Goal: Find specific page/section: Find specific page/section

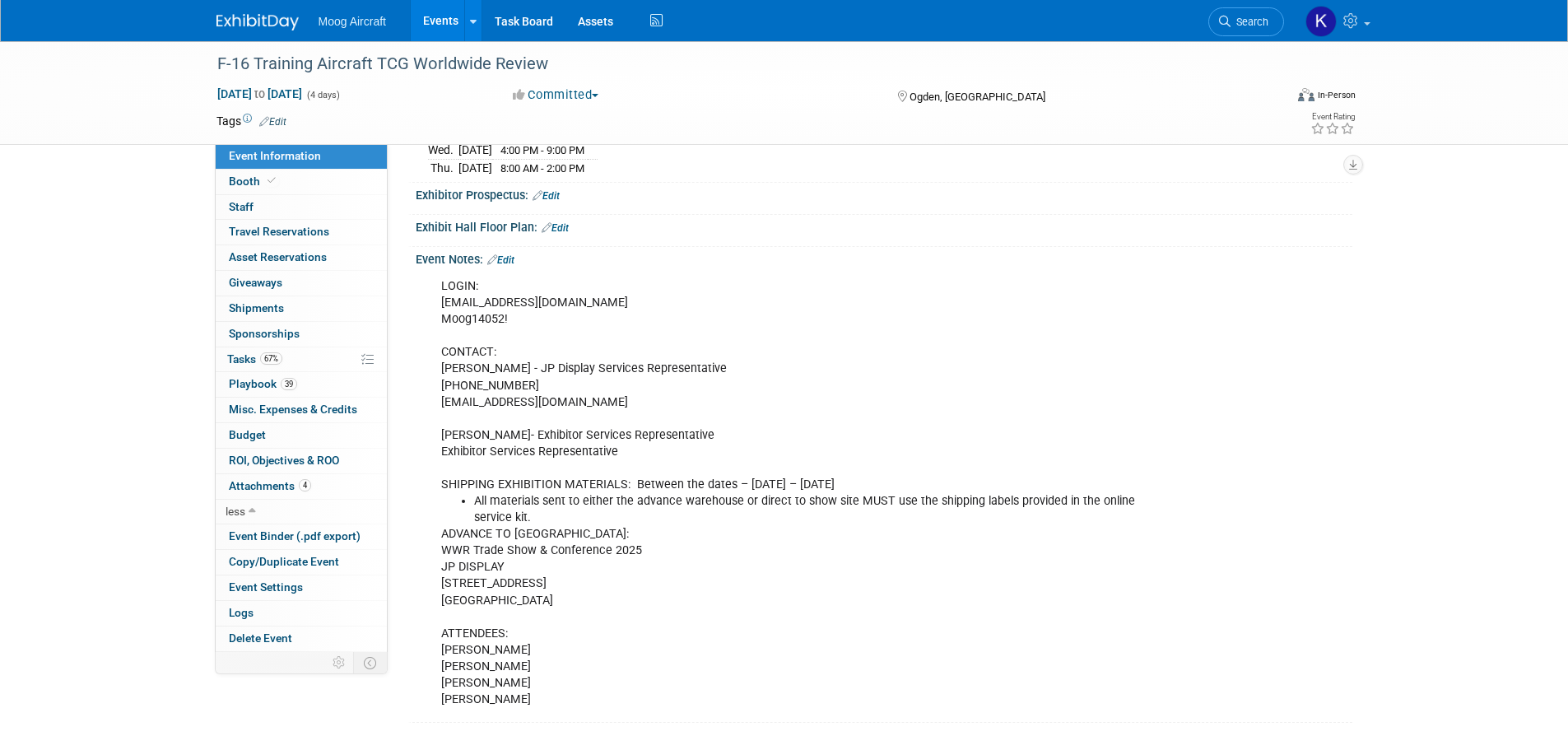
scroll to position [373, 0]
click at [273, 29] on img at bounding box center [258, 22] width 82 height 16
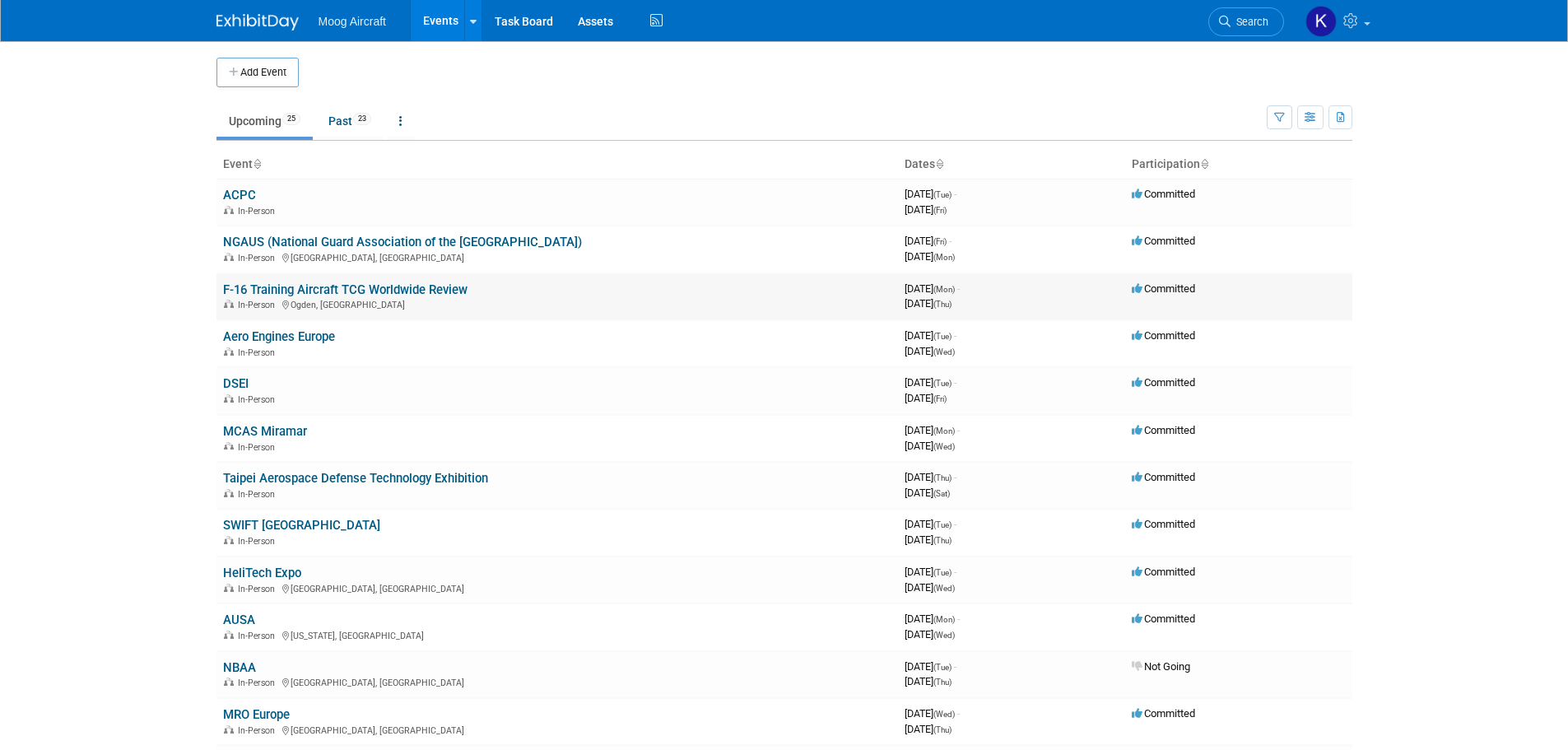
click at [269, 292] on link "F-16 Training Aircraft TCG Worldwide Review" at bounding box center [345, 289] width 245 height 15
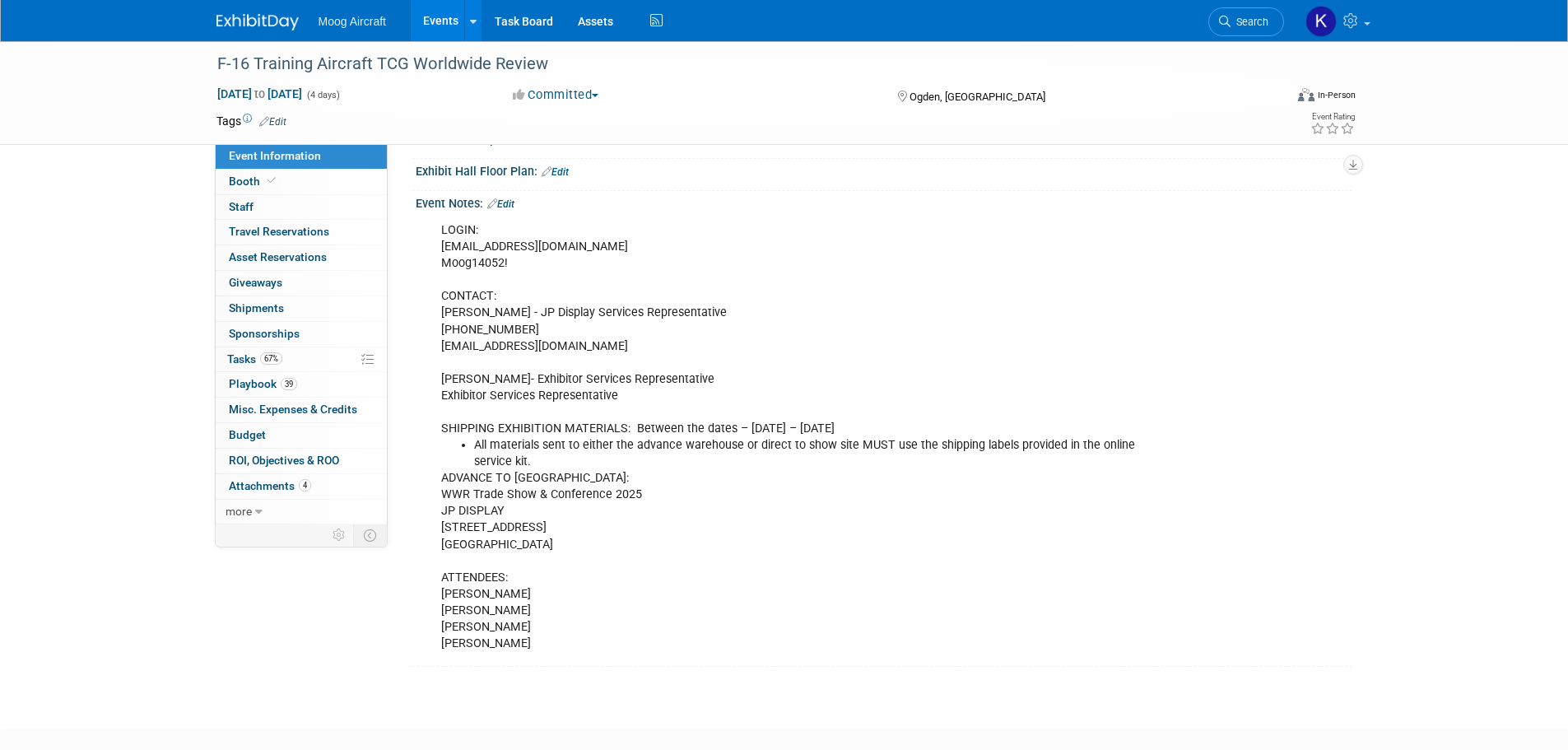
scroll to position [518, 0]
